Goal: Find specific page/section: Find specific page/section

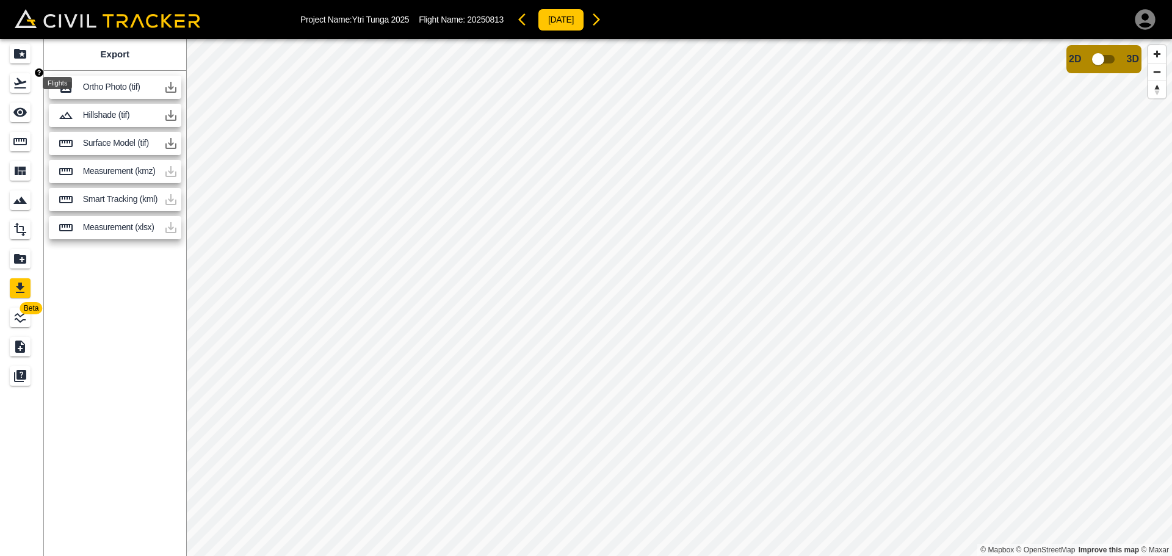
click at [19, 79] on icon "Flights" at bounding box center [20, 83] width 12 height 10
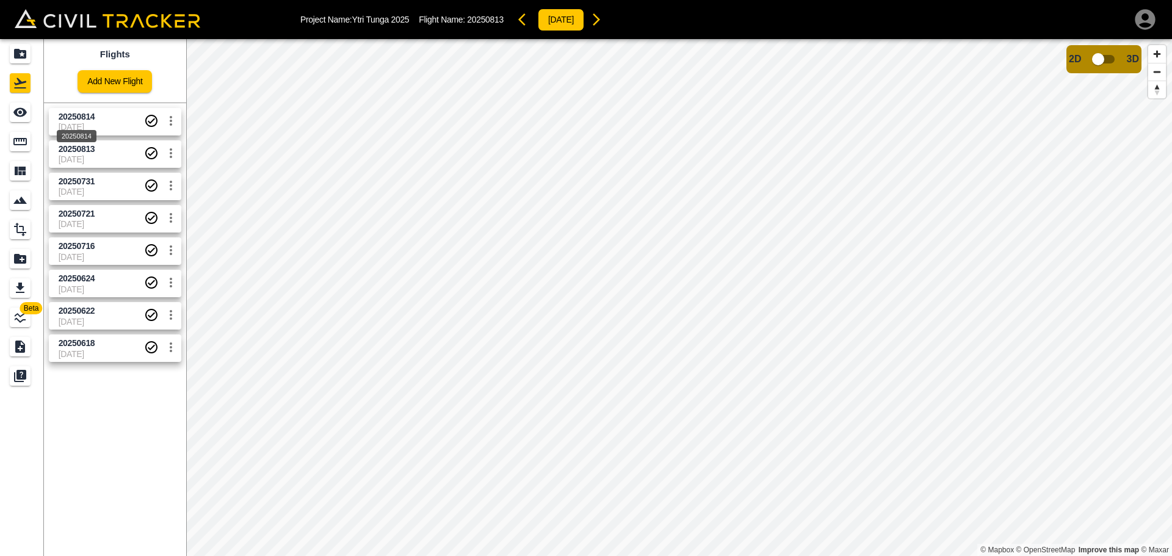
click at [79, 123] on div "20250814" at bounding box center [77, 132] width 42 height 22
click at [24, 287] on icon "Export" at bounding box center [20, 288] width 15 height 15
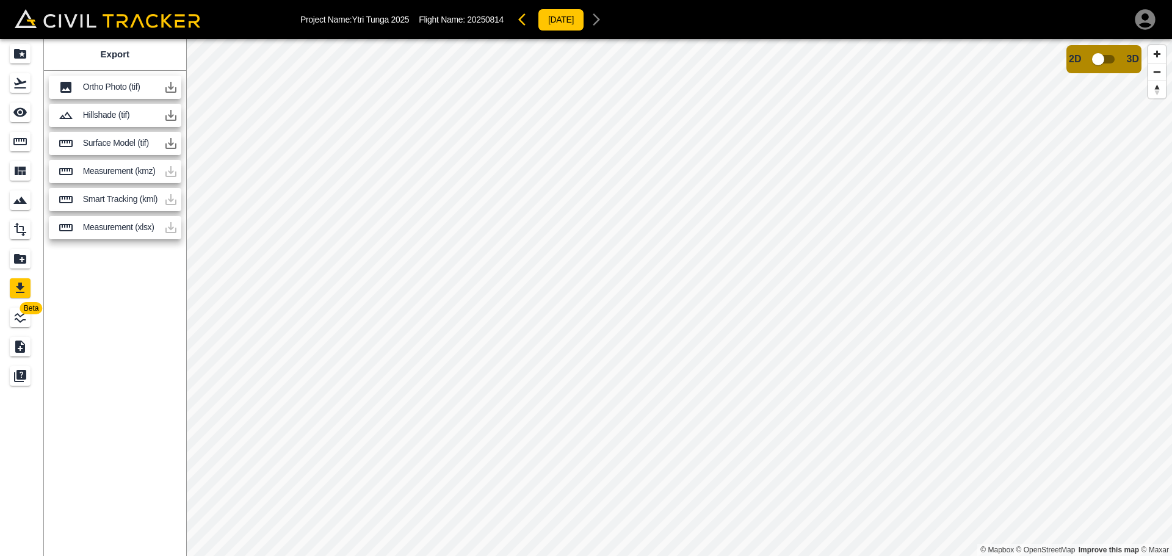
click at [171, 87] on icon "button" at bounding box center [170, 87] width 11 height 11
click at [170, 88] on icon "button" at bounding box center [170, 87] width 11 height 11
